Goal: Information Seeking & Learning: Learn about a topic

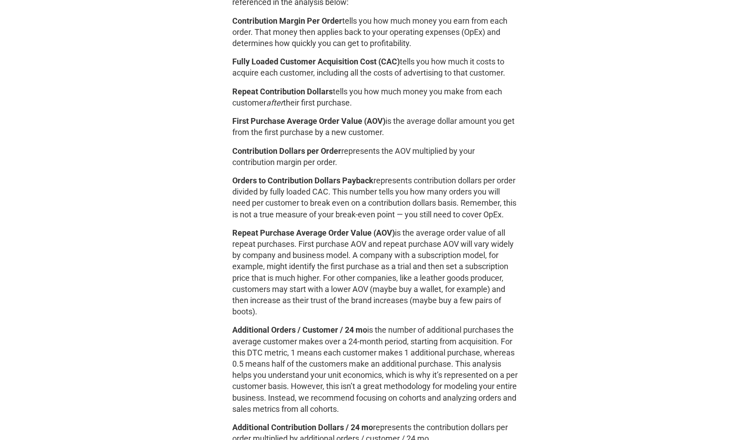
scroll to position [758, 0]
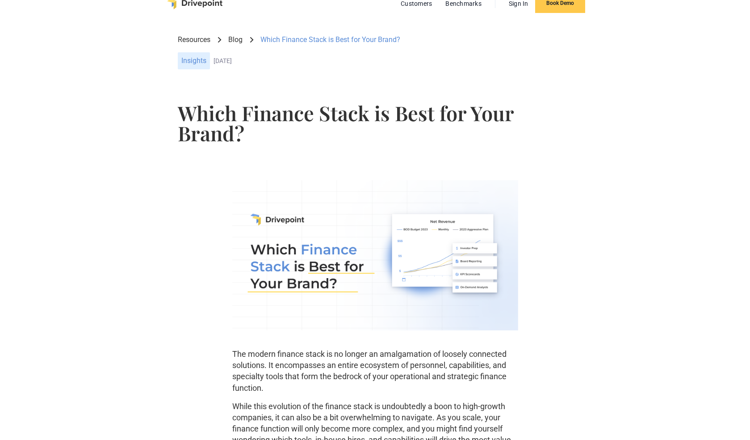
scroll to position [28, 0]
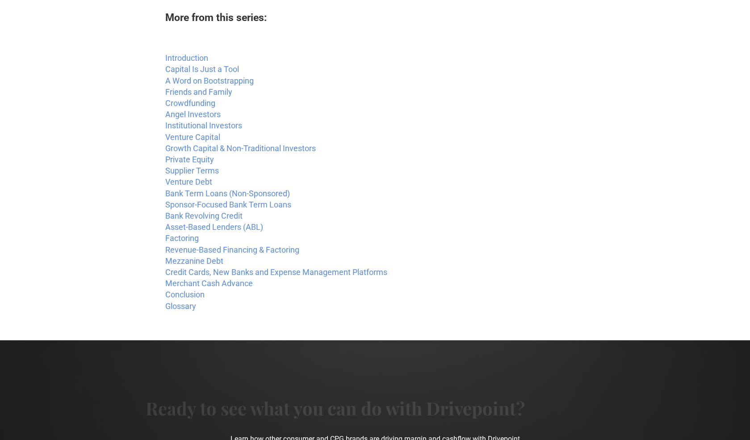
scroll to position [605, 0]
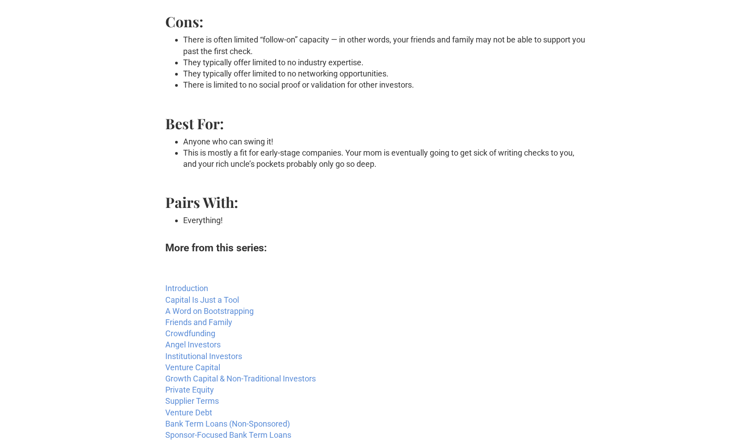
scroll to position [253, 0]
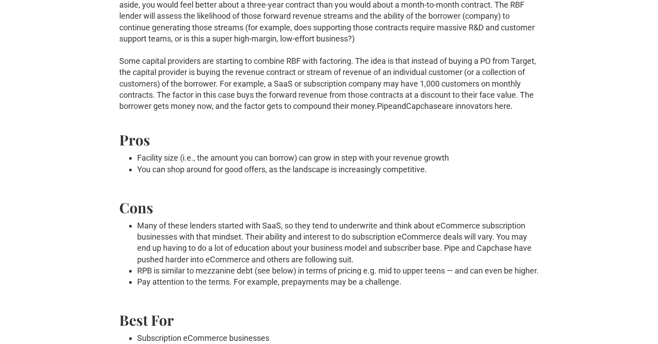
scroll to position [173, 0]
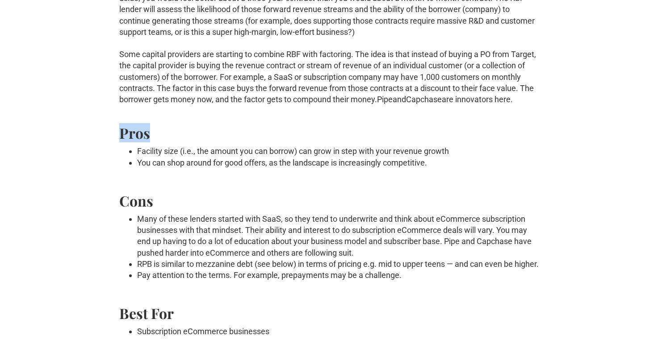
drag, startPoint x: 122, startPoint y: 147, endPoint x: 165, endPoint y: 147, distance: 43.8
click at [162, 141] on h2 "Pros" at bounding box center [329, 133] width 420 height 16
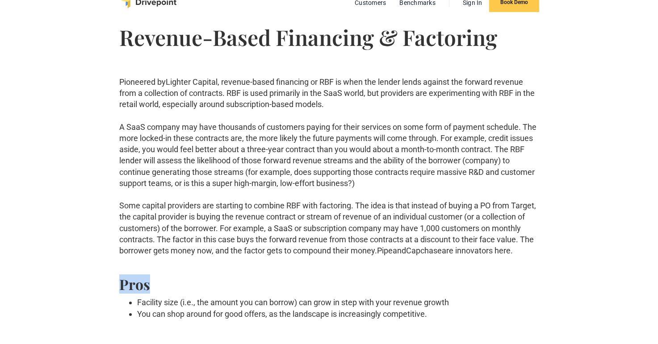
scroll to position [24, 0]
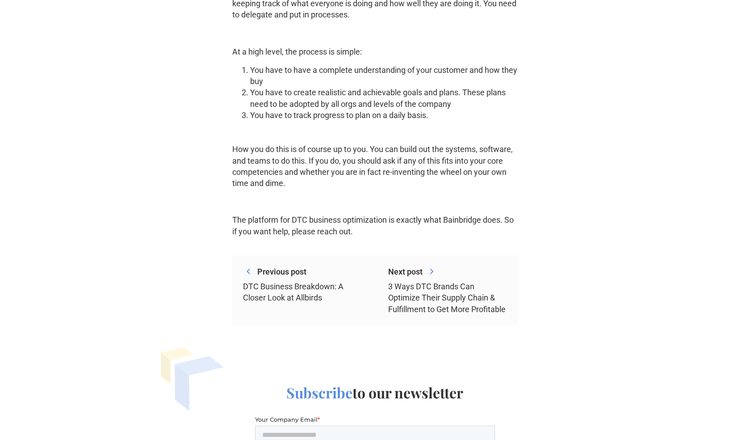
scroll to position [578, 0]
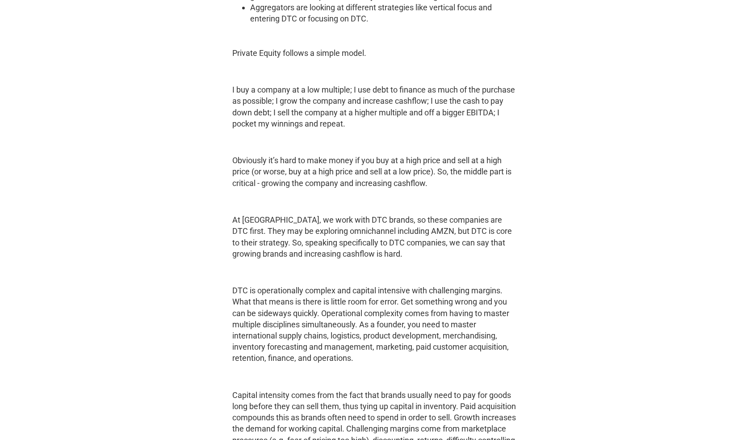
click at [240, 230] on p "At [GEOGRAPHIC_DATA], we work with DTC brands, so these companies are DTC first…" at bounding box center [375, 236] width 286 height 45
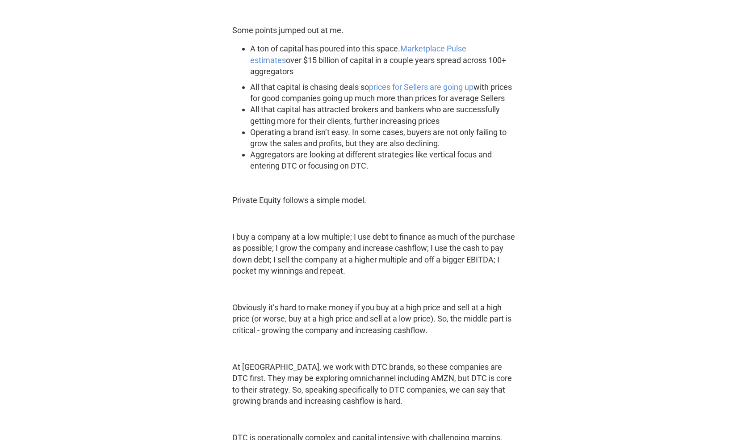
scroll to position [421, 0]
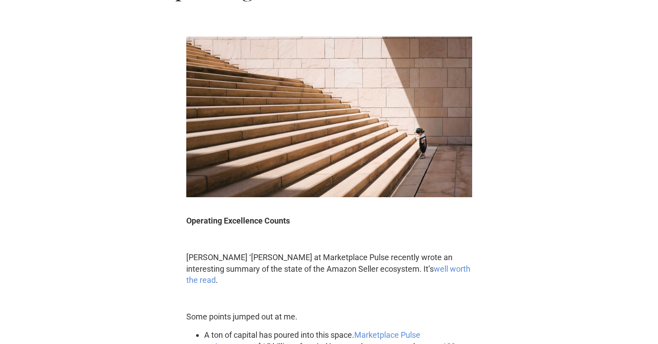
scroll to position [145, 0]
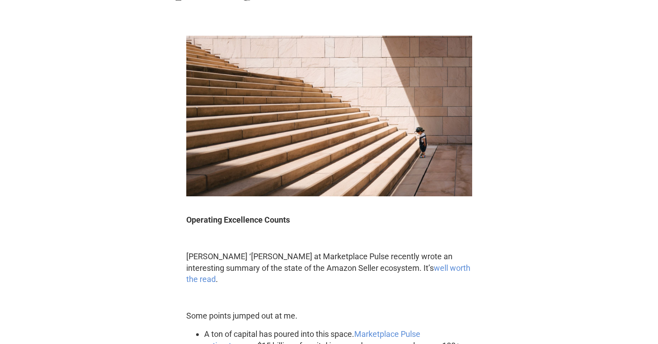
click at [438, 224] on p "Operating Excellence Counts" at bounding box center [329, 219] width 286 height 11
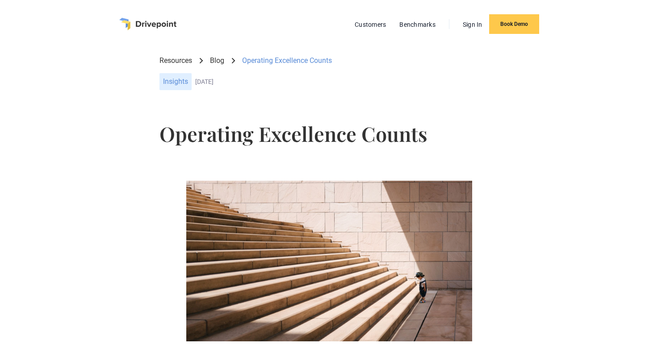
scroll to position [625, 0]
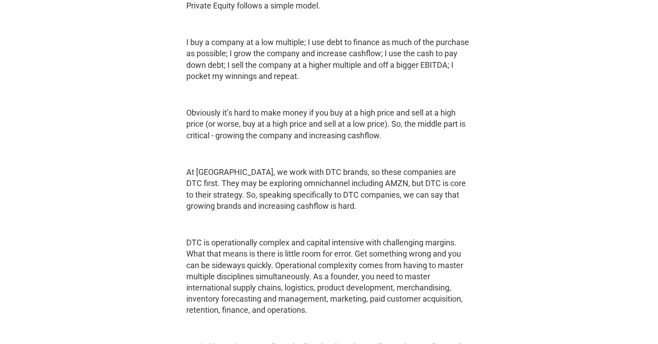
click at [253, 201] on p "At [GEOGRAPHIC_DATA], we work with DTC brands, so these companies are DTC first…" at bounding box center [329, 189] width 286 height 45
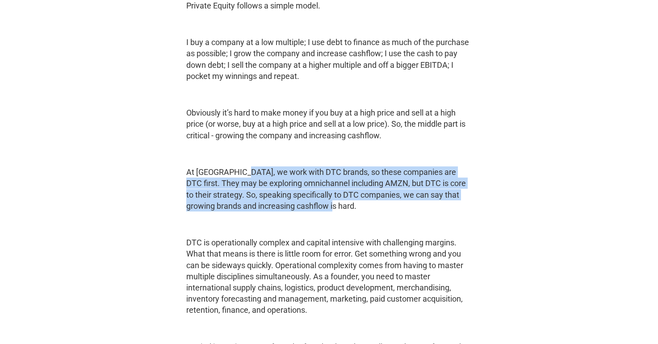
drag, startPoint x: 334, startPoint y: 203, endPoint x: 240, endPoint y: 171, distance: 98.7
click at [240, 171] on p "At [GEOGRAPHIC_DATA], we work with DTC brands, so these companies are DTC first…" at bounding box center [329, 189] width 286 height 45
drag, startPoint x: 186, startPoint y: 171, endPoint x: 389, endPoint y: 205, distance: 205.3
click at [389, 205] on p "At [GEOGRAPHIC_DATA], we work with DTC brands, so these companies are DTC first…" at bounding box center [329, 189] width 286 height 45
